Goal: Information Seeking & Learning: Check status

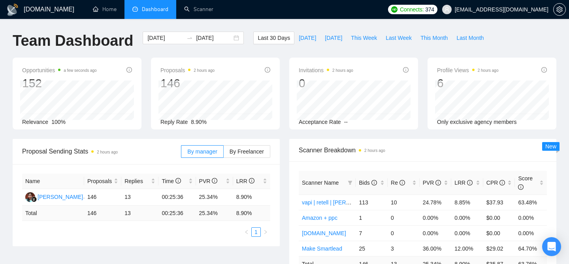
click at [508, 15] on span "[EMAIL_ADDRESS][DOMAIN_NAME]" at bounding box center [495, 9] width 116 height 25
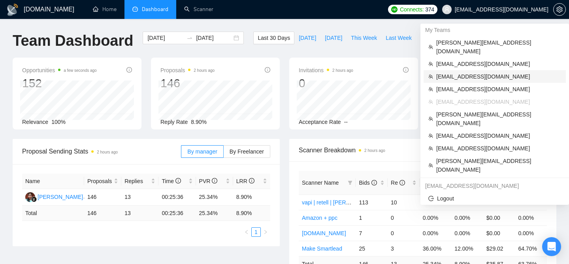
click at [469, 72] on span "[EMAIL_ADDRESS][DOMAIN_NAME]" at bounding box center [498, 76] width 125 height 9
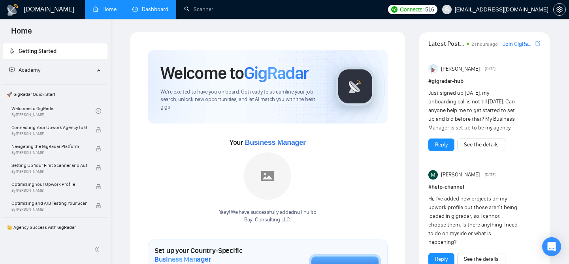
click at [151, 13] on link "Dashboard" at bounding box center [150, 9] width 36 height 7
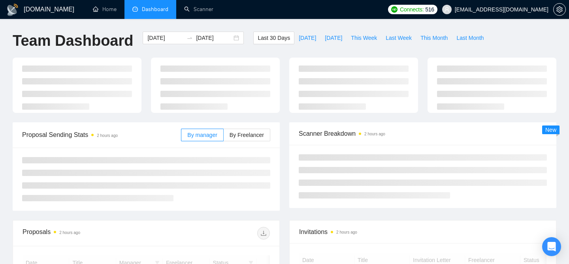
click at [328, 130] on span "Scanner Breakdown 2 hours ago" at bounding box center [423, 134] width 248 height 10
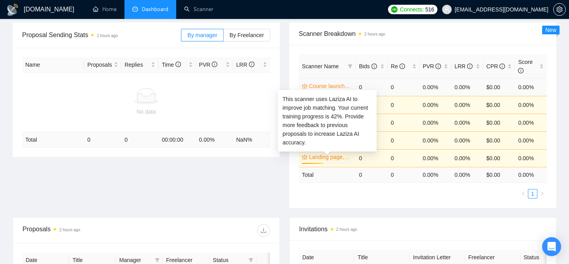
scroll to position [115, 0]
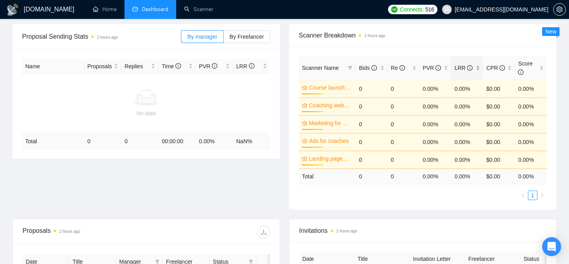
click at [478, 69] on div "LRR" at bounding box center [467, 68] width 26 height 9
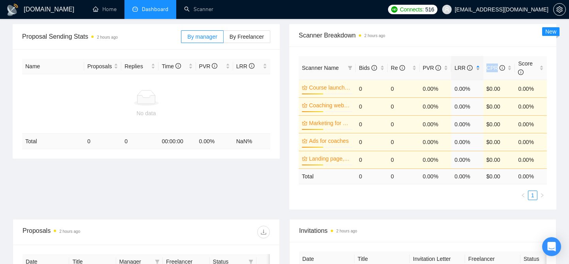
click at [478, 69] on div "LRR" at bounding box center [467, 68] width 26 height 9
click at [478, 67] on div "LRR" at bounding box center [467, 68] width 26 height 9
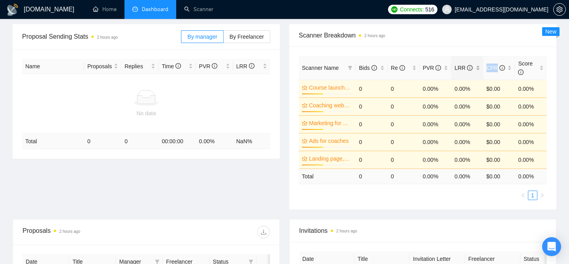
click at [478, 67] on div "LRR" at bounding box center [467, 68] width 26 height 9
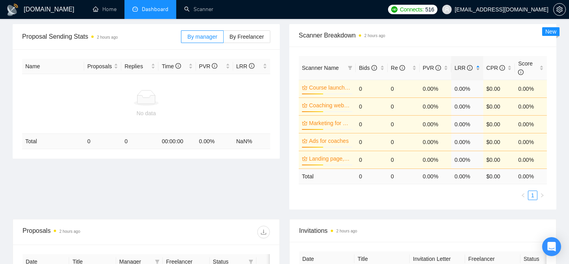
click at [478, 67] on div "LRR" at bounding box center [467, 68] width 26 height 9
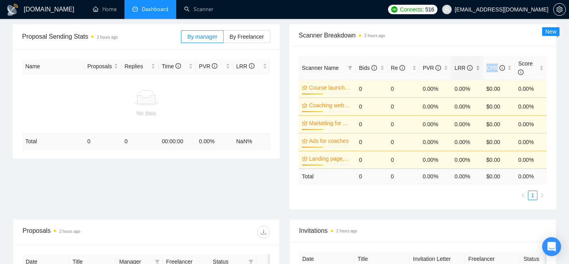
click at [478, 67] on div "LRR" at bounding box center [467, 68] width 26 height 9
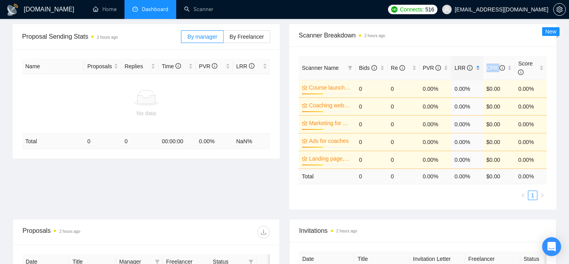
click at [478, 67] on div "LRR" at bounding box center [467, 68] width 26 height 9
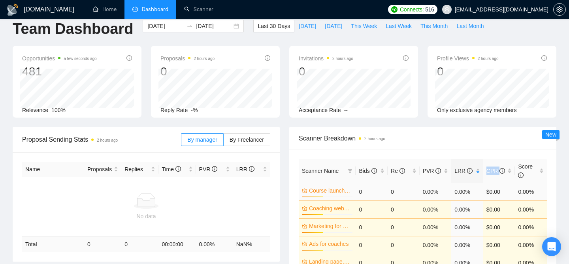
scroll to position [0, 0]
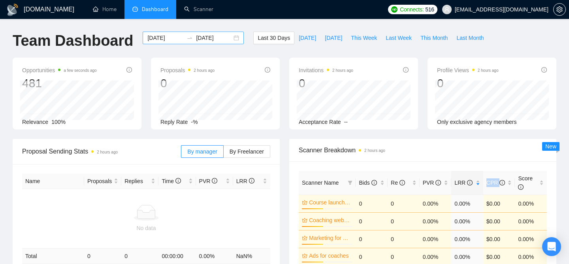
click at [223, 35] on input "[DATE]" at bounding box center [214, 38] width 36 height 9
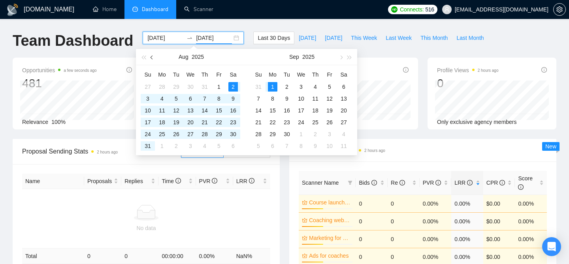
click at [151, 58] on button "button" at bounding box center [152, 57] width 9 height 16
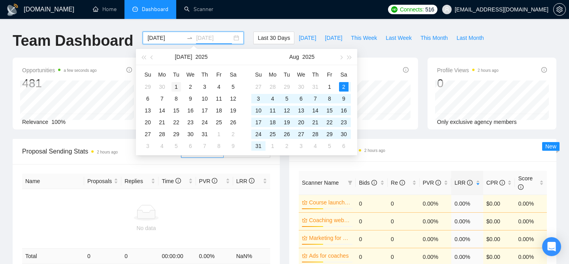
type input "[DATE]"
click at [175, 85] on div "1" at bounding box center [175, 86] width 9 height 9
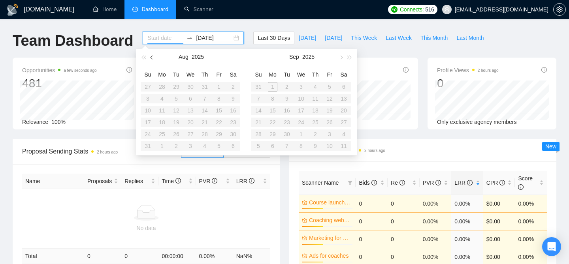
click at [153, 56] on span "button" at bounding box center [153, 57] width 4 height 4
click at [232, 145] on table "Su Mo Tu We Th Fr Sa 29 30 1 2 3 4 5 6 7 8 9 10 11 12 13 14 15 16 17 18 19 20 2…" at bounding box center [191, 110] width 100 height 84
click at [312, 93] on table "Su Mo Tu We Th Fr Sa 27 28 29 30 31 1 2 3 4 5 6 7 8 9 10 11 12 13 14 15 16 17 1…" at bounding box center [301, 110] width 100 height 84
click at [312, 89] on table "Su Mo Tu We Th Fr Sa 27 28 29 30 31 1 2 3 4 5 6 7 8 9 10 11 12 13 14 15 16 17 1…" at bounding box center [301, 110] width 100 height 84
click at [196, 37] on input "[DATE]" at bounding box center [214, 38] width 36 height 9
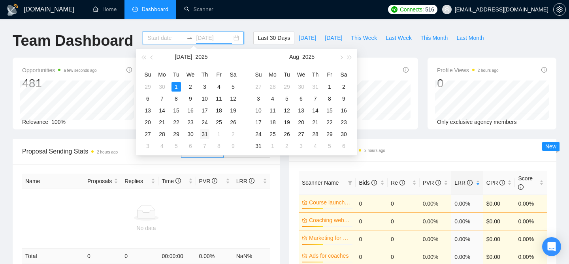
type input "[DATE]"
click at [207, 130] on div "31" at bounding box center [204, 134] width 9 height 9
type input "[DATE]"
click at [175, 85] on div "1" at bounding box center [175, 86] width 9 height 9
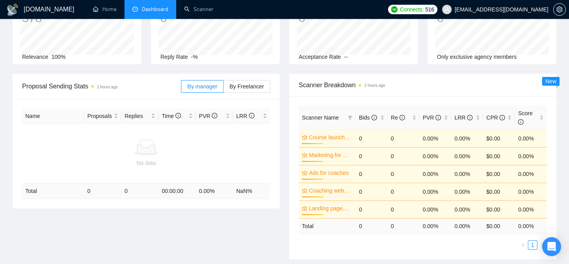
scroll to position [71, 0]
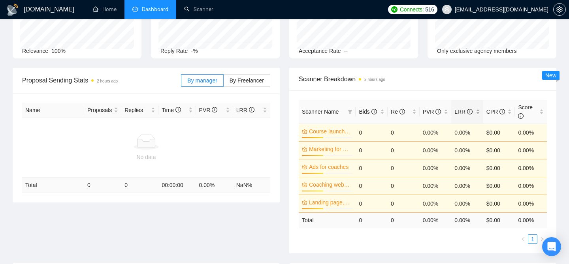
click at [480, 109] on div "LRR" at bounding box center [467, 111] width 26 height 9
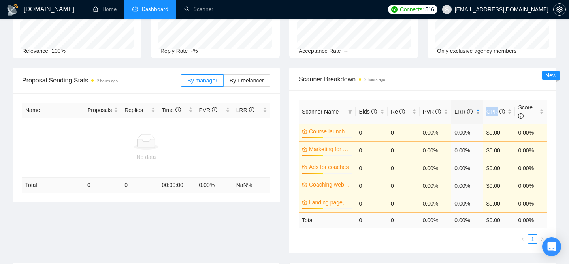
click at [480, 109] on div "LRR" at bounding box center [467, 111] width 26 height 9
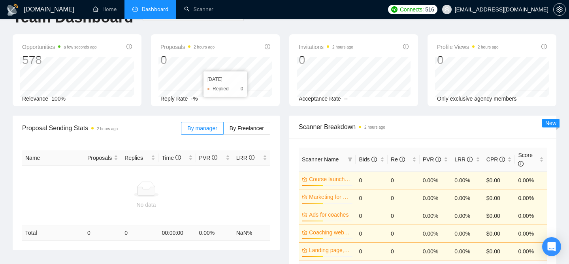
scroll to position [6, 0]
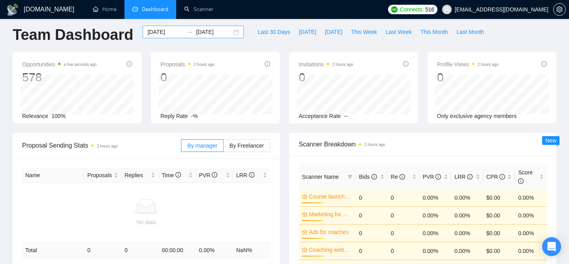
click at [235, 29] on div "[DATE] [DATE]" at bounding box center [193, 32] width 101 height 13
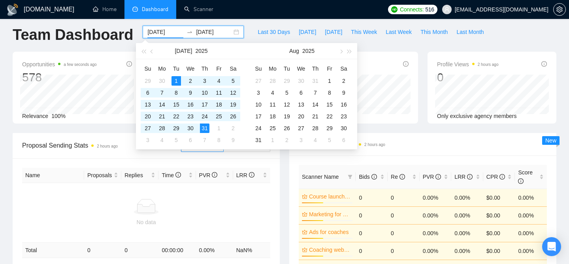
click at [232, 30] on div "[DATE] [DATE]" at bounding box center [193, 32] width 101 height 13
click at [150, 53] on button "button" at bounding box center [152, 51] width 9 height 16
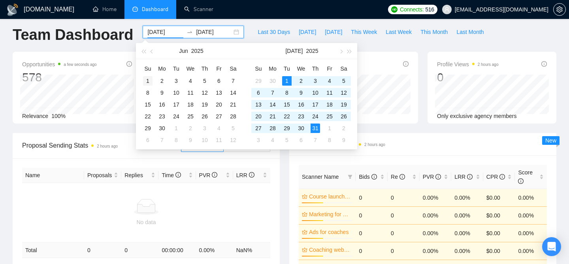
type input "[DATE]"
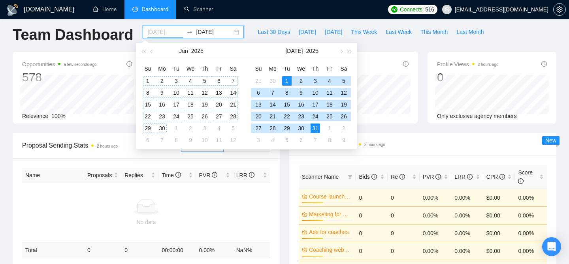
click at [147, 79] on div "1" at bounding box center [147, 80] width 9 height 9
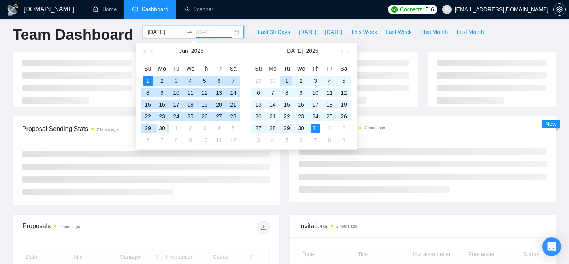
type input "[DATE]"
click at [164, 129] on div "30" at bounding box center [161, 128] width 9 height 9
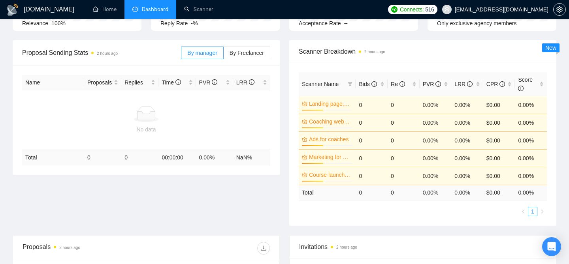
scroll to position [103, 0]
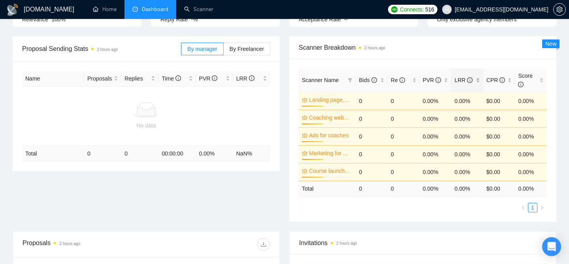
click at [476, 82] on div "LRR" at bounding box center [467, 80] width 26 height 9
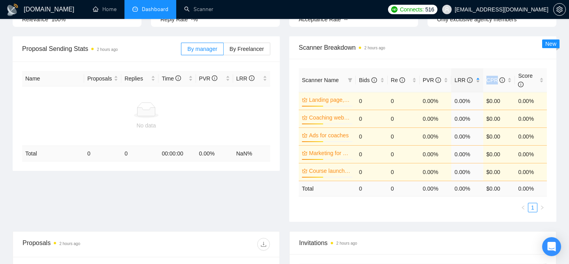
click at [476, 82] on div "LRR" at bounding box center [467, 80] width 26 height 9
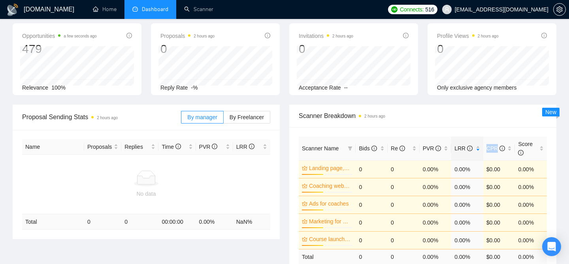
scroll to position [0, 0]
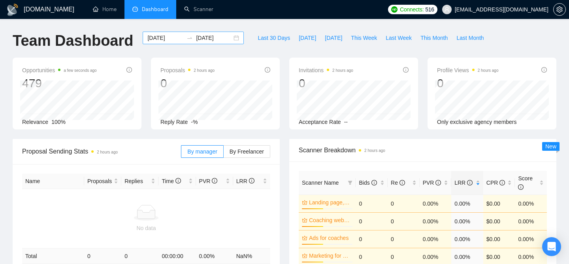
click at [230, 38] on div "[DATE] [DATE]" at bounding box center [193, 38] width 101 height 13
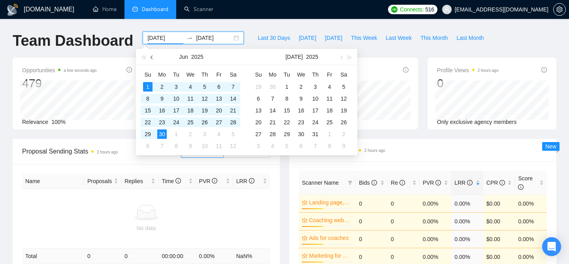
click at [152, 60] on button "button" at bounding box center [152, 57] width 9 height 16
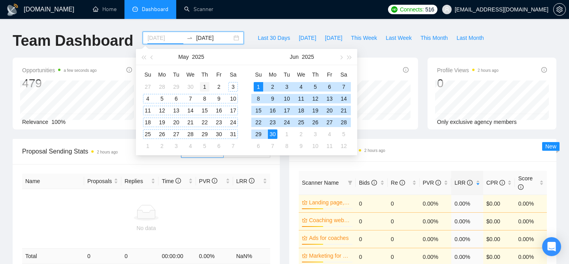
type input "[DATE]"
click at [205, 87] on div "1" at bounding box center [204, 86] width 9 height 9
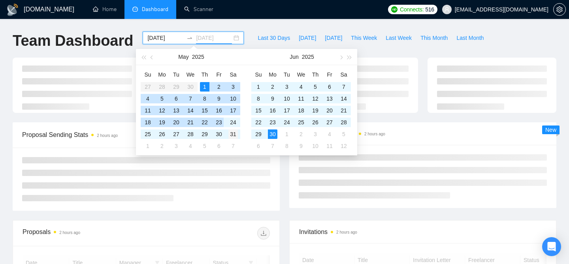
type input "[DATE]"
click at [232, 133] on div "31" at bounding box center [232, 134] width 9 height 9
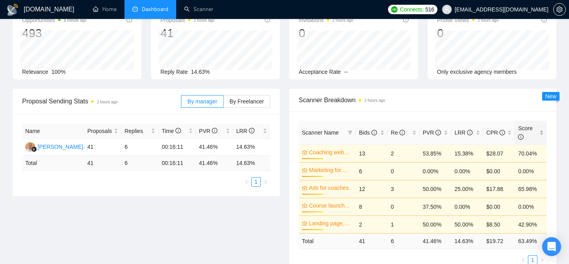
scroll to position [47, 0]
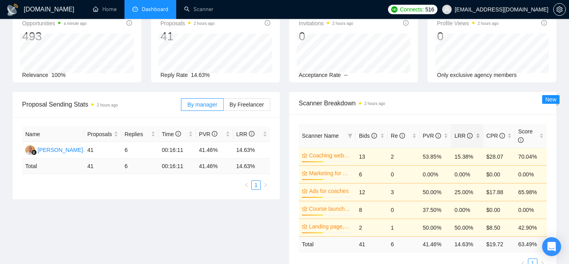
click at [479, 136] on div "LRR" at bounding box center [467, 136] width 26 height 9
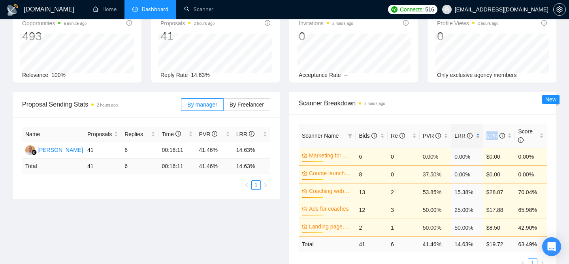
click at [479, 136] on div "LRR" at bounding box center [467, 136] width 26 height 9
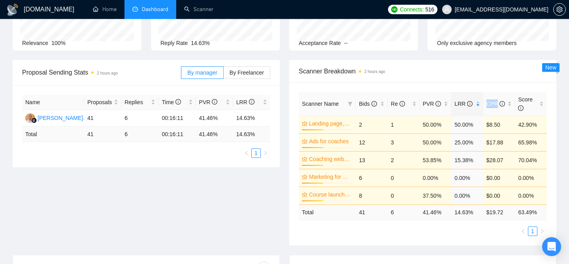
scroll to position [81, 0]
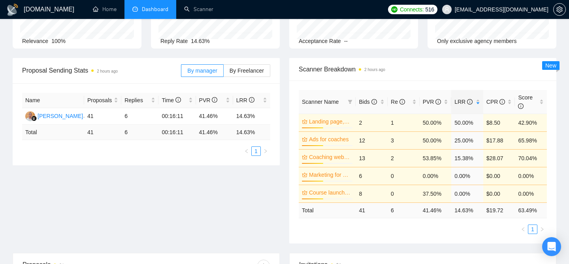
click at [344, 85] on div "Scanner Name Bids Re PVR LRR CPR Score Landing page, websites, copywriter 42% 2…" at bounding box center [422, 162] width 267 height 163
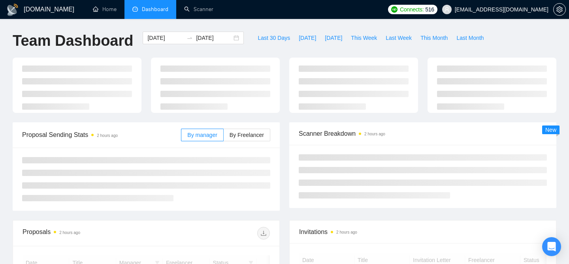
scroll to position [81, 0]
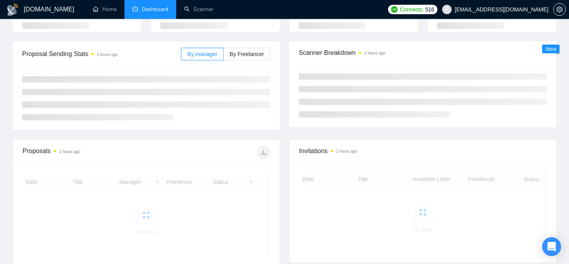
click at [499, 9] on span "[EMAIL_ADDRESS][DOMAIN_NAME]" at bounding box center [502, 9] width 94 height 0
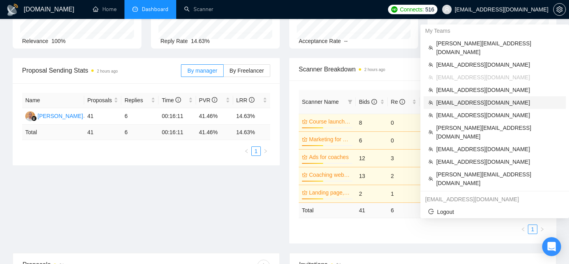
click at [456, 98] on span "arthurbelanger48@gmail.com" at bounding box center [498, 102] width 125 height 9
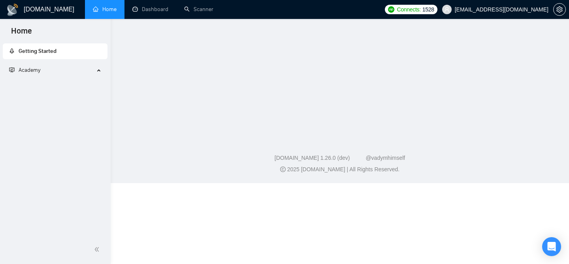
scroll to position [10, 0]
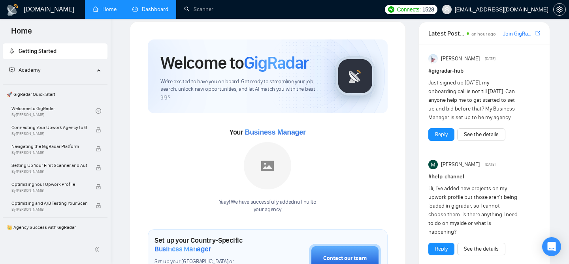
click at [138, 6] on link "Dashboard" at bounding box center [150, 9] width 36 height 7
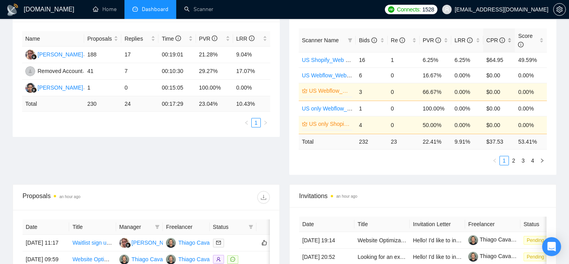
scroll to position [144, 0]
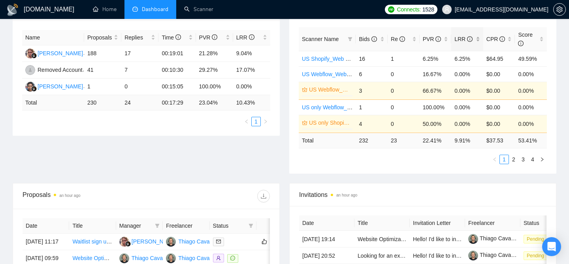
click at [477, 36] on div "LRR" at bounding box center [467, 39] width 26 height 9
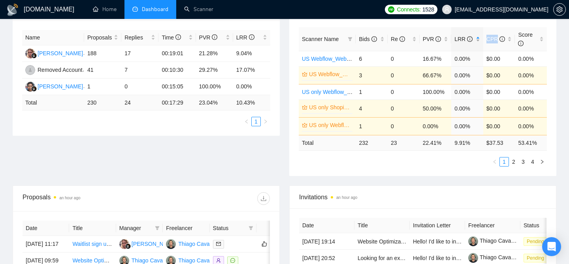
click at [477, 36] on div "LRR" at bounding box center [467, 39] width 26 height 9
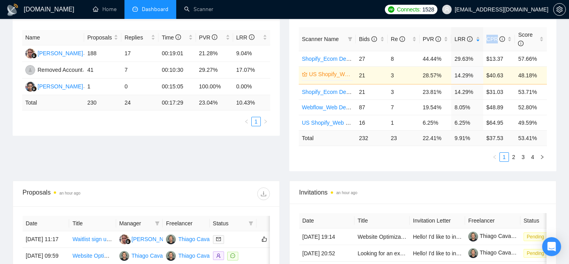
click at [437, 20] on div "Scanner Name Bids Re PVR LRR CPR Score Shopify_Ecom Dev.V3 27 8 44.44% 29.63% $…" at bounding box center [422, 95] width 267 height 154
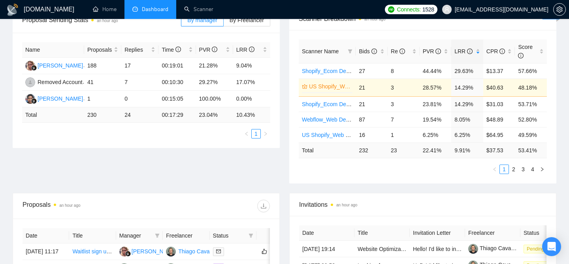
scroll to position [123, 0]
